Goal: Navigation & Orientation: Go to known website

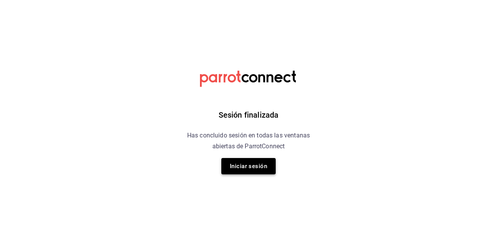
click at [245, 167] on button "Iniciar sesión" at bounding box center [248, 166] width 54 height 16
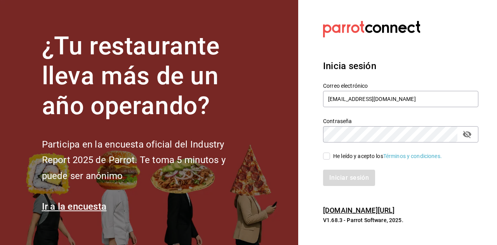
click at [328, 155] on input "He leído y acepto los Términos y condiciones." at bounding box center [326, 156] width 7 height 7
checkbox input "true"
click at [339, 180] on button "Iniciar sesión" at bounding box center [349, 178] width 53 height 16
